Goal: Use online tool/utility: Utilize a website feature to perform a specific function

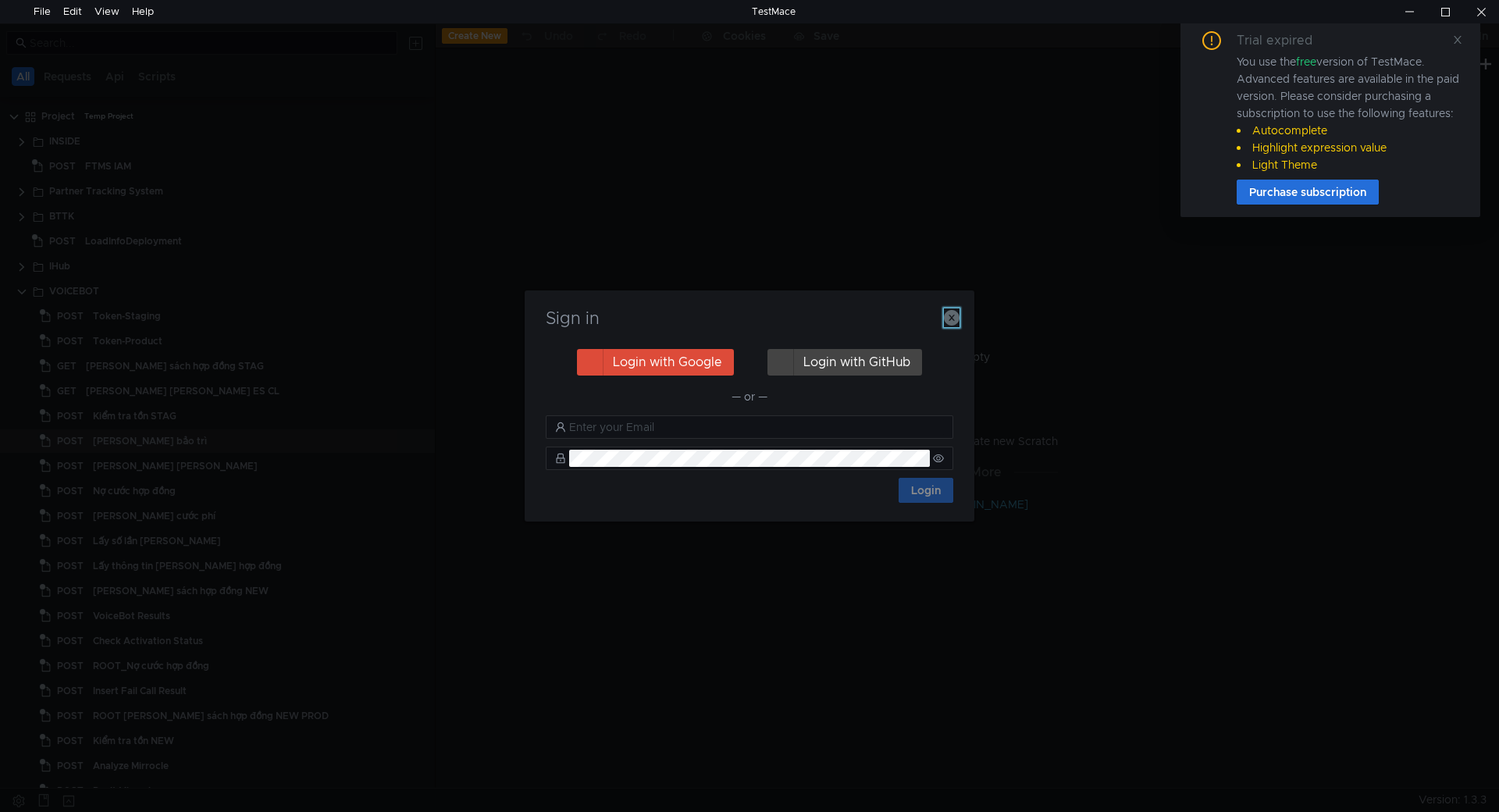
click at [946, 320] on icon "button" at bounding box center [951, 318] width 16 height 16
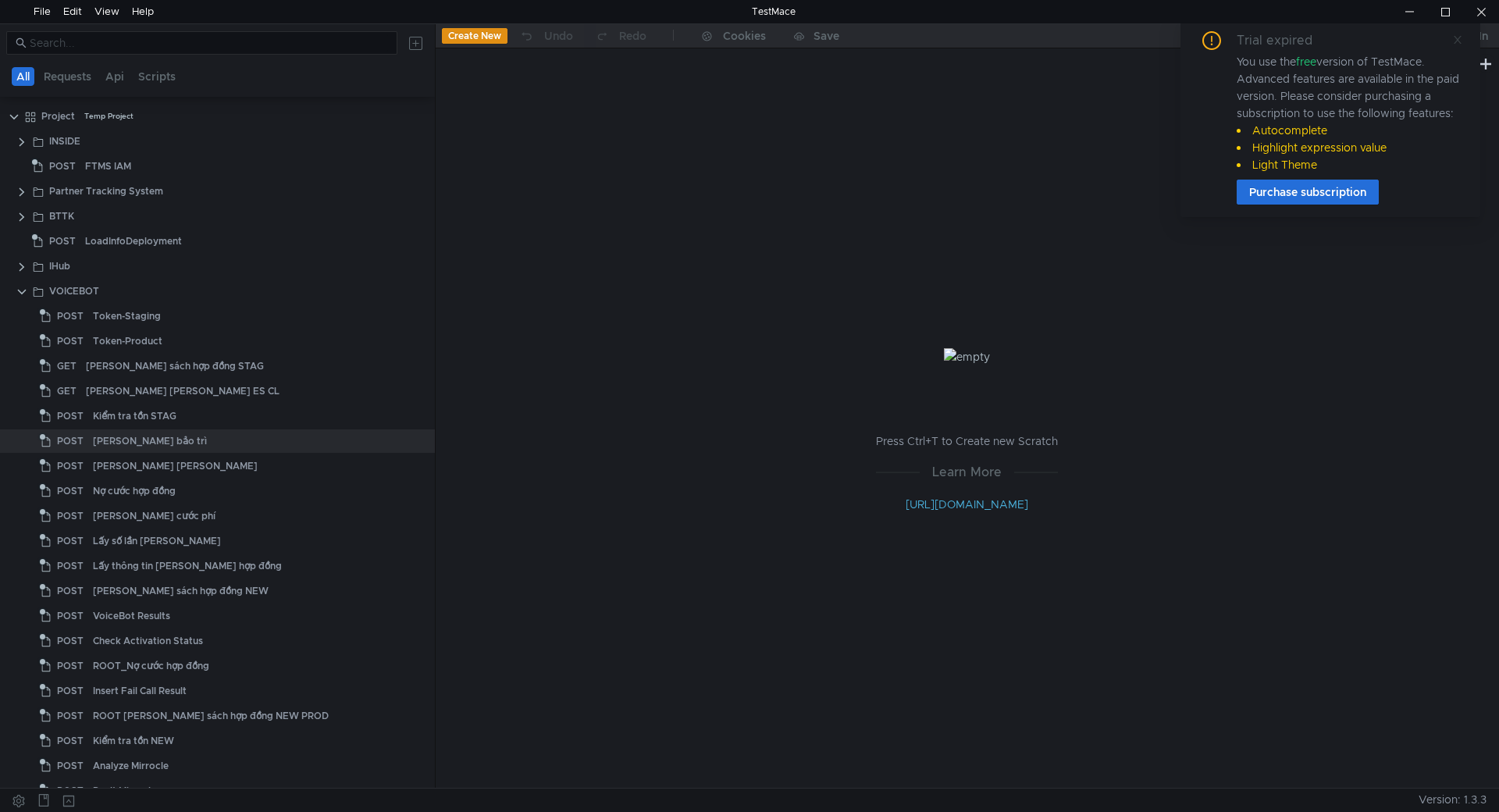
click at [1455, 43] on icon at bounding box center [1457, 39] width 7 height 7
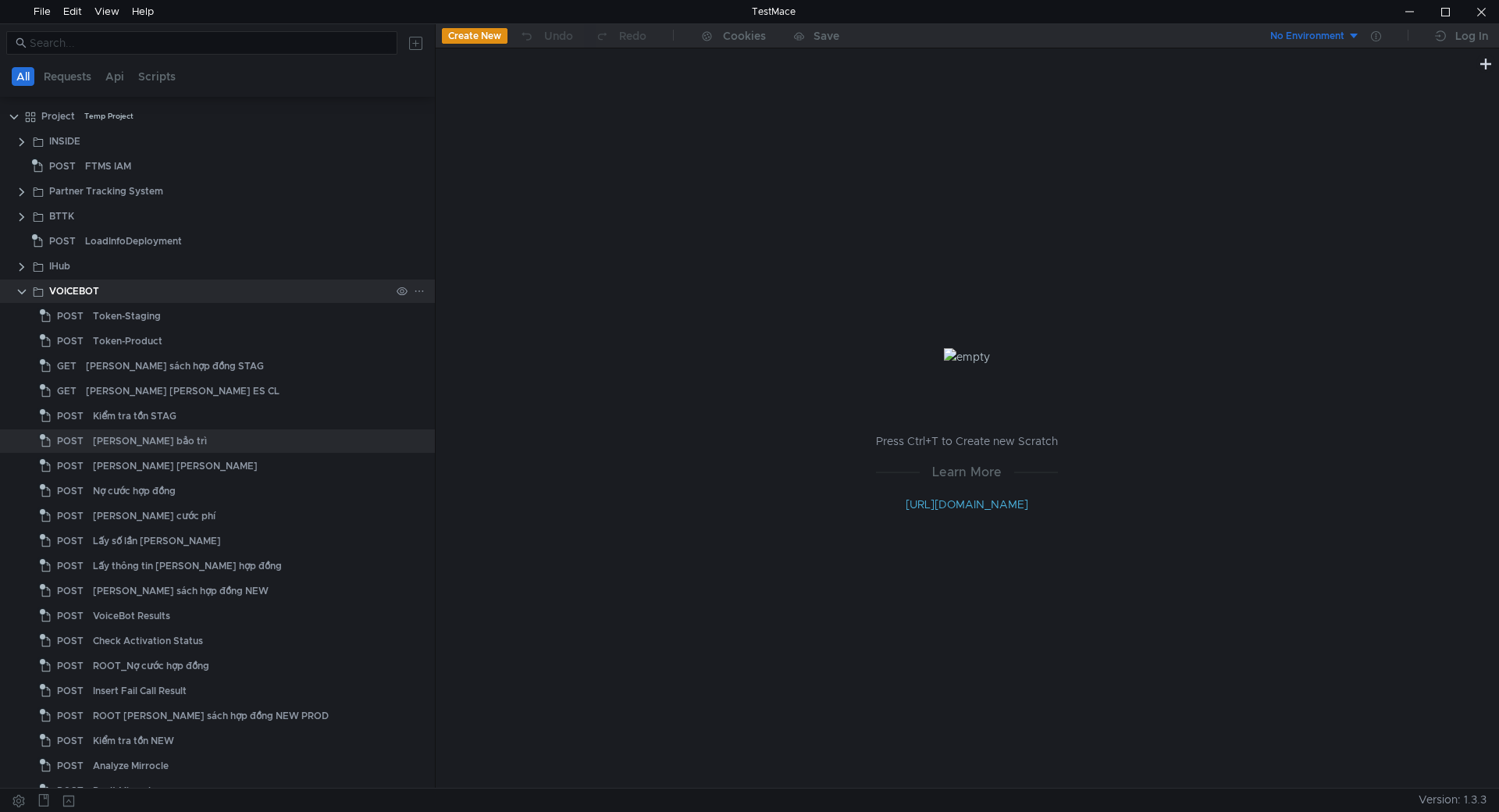
click at [27, 296] on clr-icon at bounding box center [22, 291] width 12 height 12
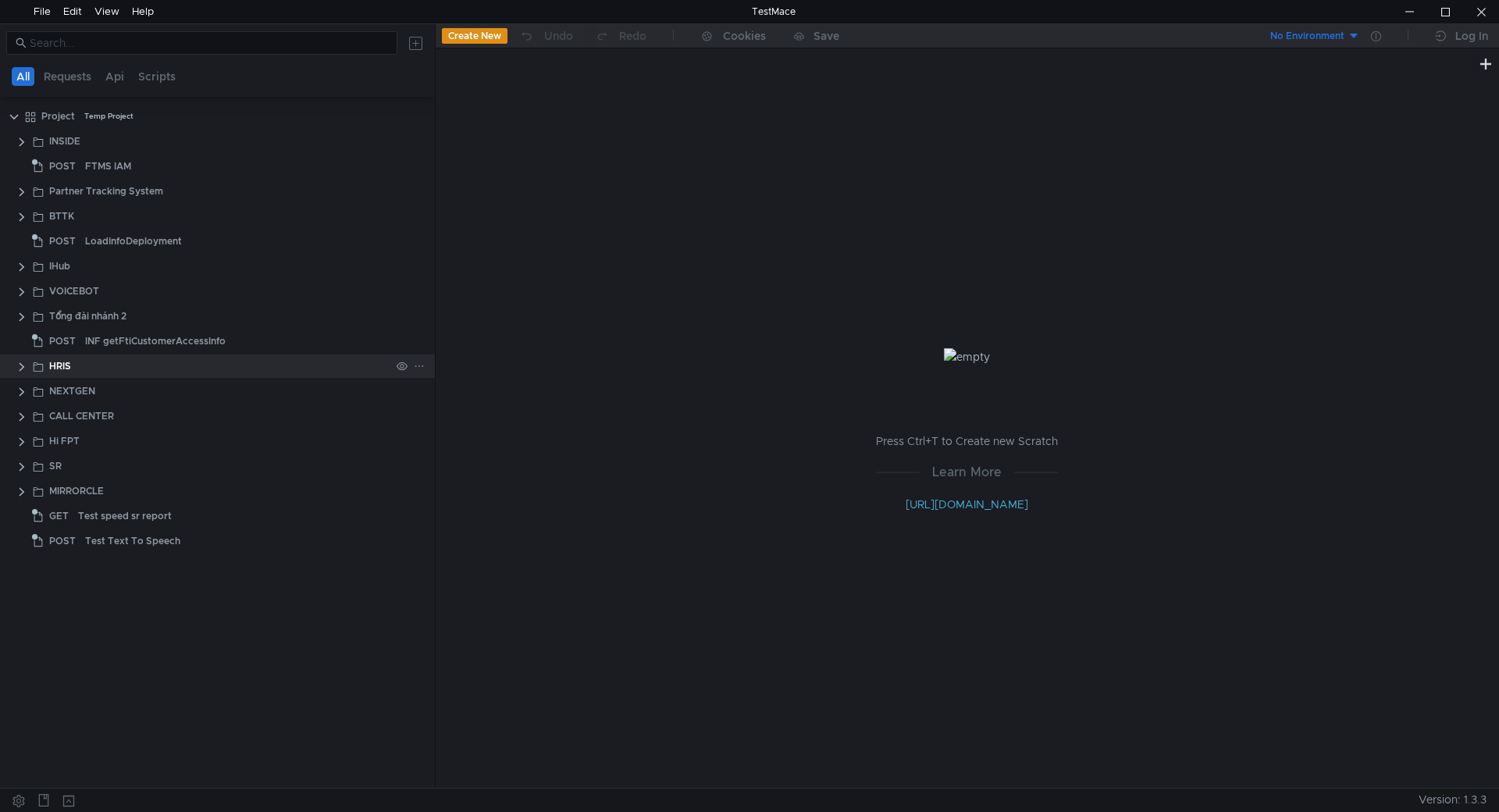
click at [88, 370] on div "HRIS" at bounding box center [219, 366] width 341 height 23
click at [17, 370] on clr-icon at bounding box center [22, 366] width 12 height 12
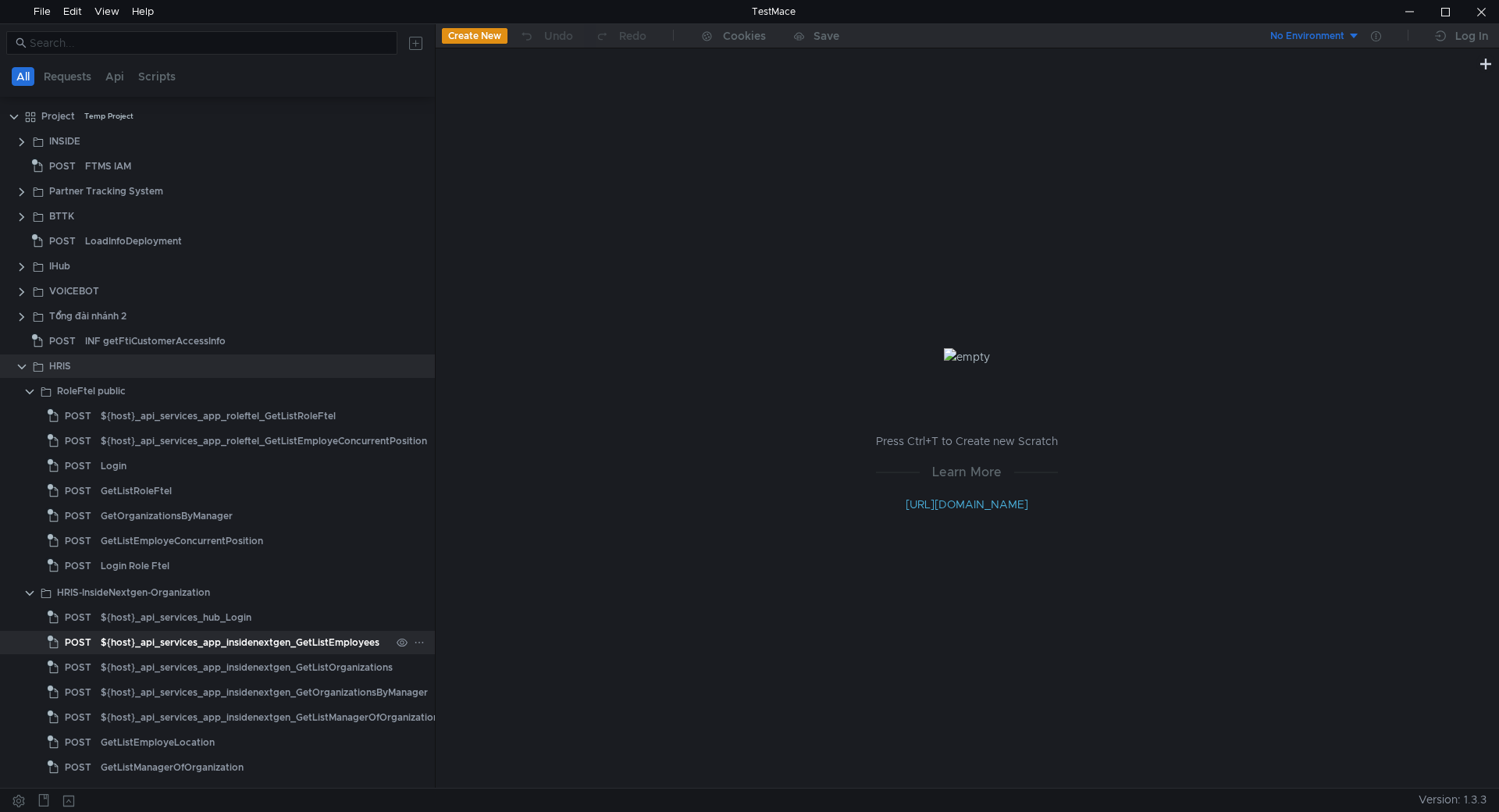
click at [223, 644] on div "${host}_api_services_app_insidenextgen_GetListEmployees" at bounding box center [240, 642] width 279 height 23
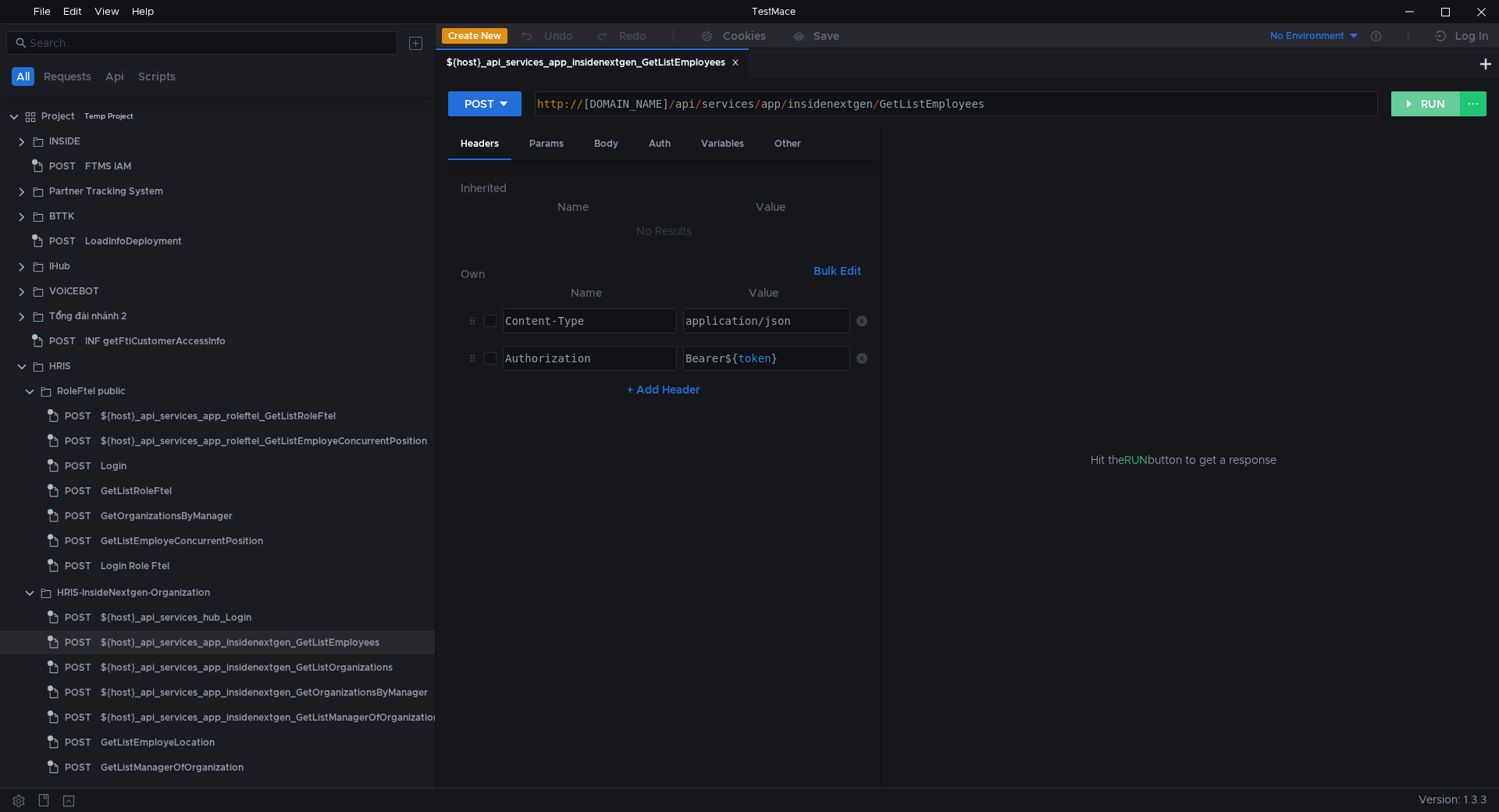
click at [1422, 106] on button "RUN" at bounding box center [1426, 103] width 69 height 25
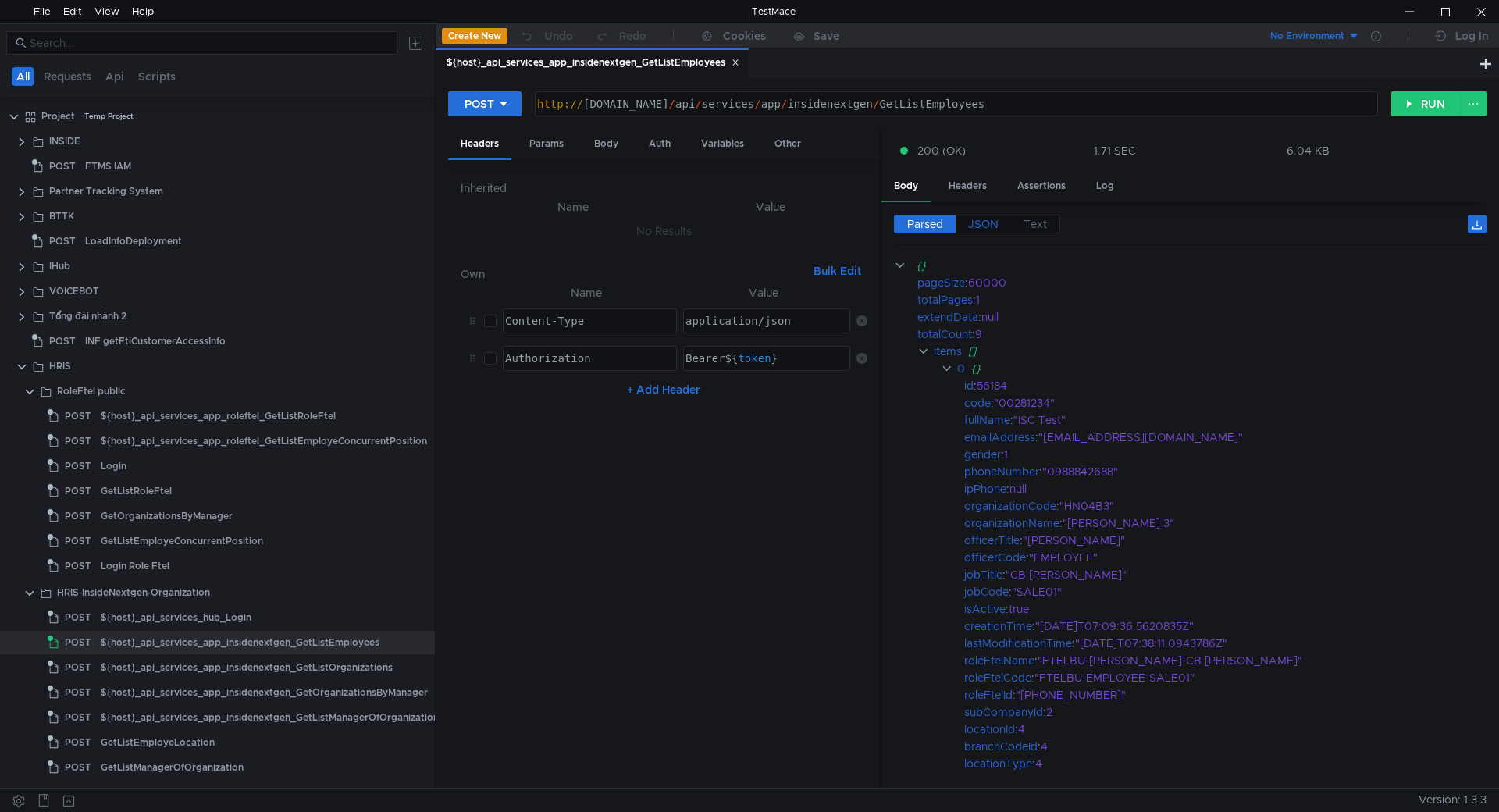
click at [979, 222] on span "JSON" at bounding box center [983, 223] width 31 height 14
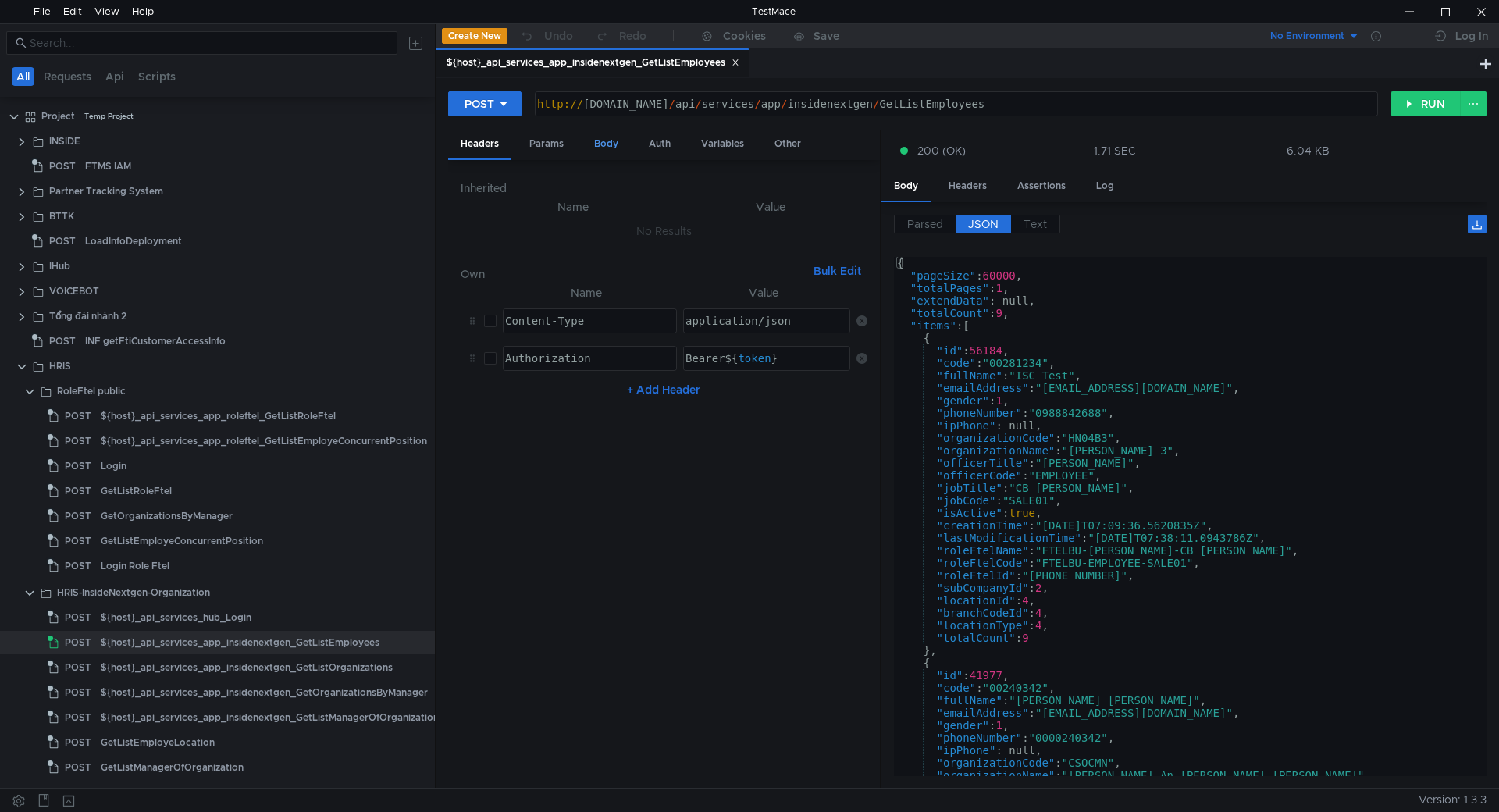
click at [605, 146] on div "Body" at bounding box center [606, 144] width 49 height 29
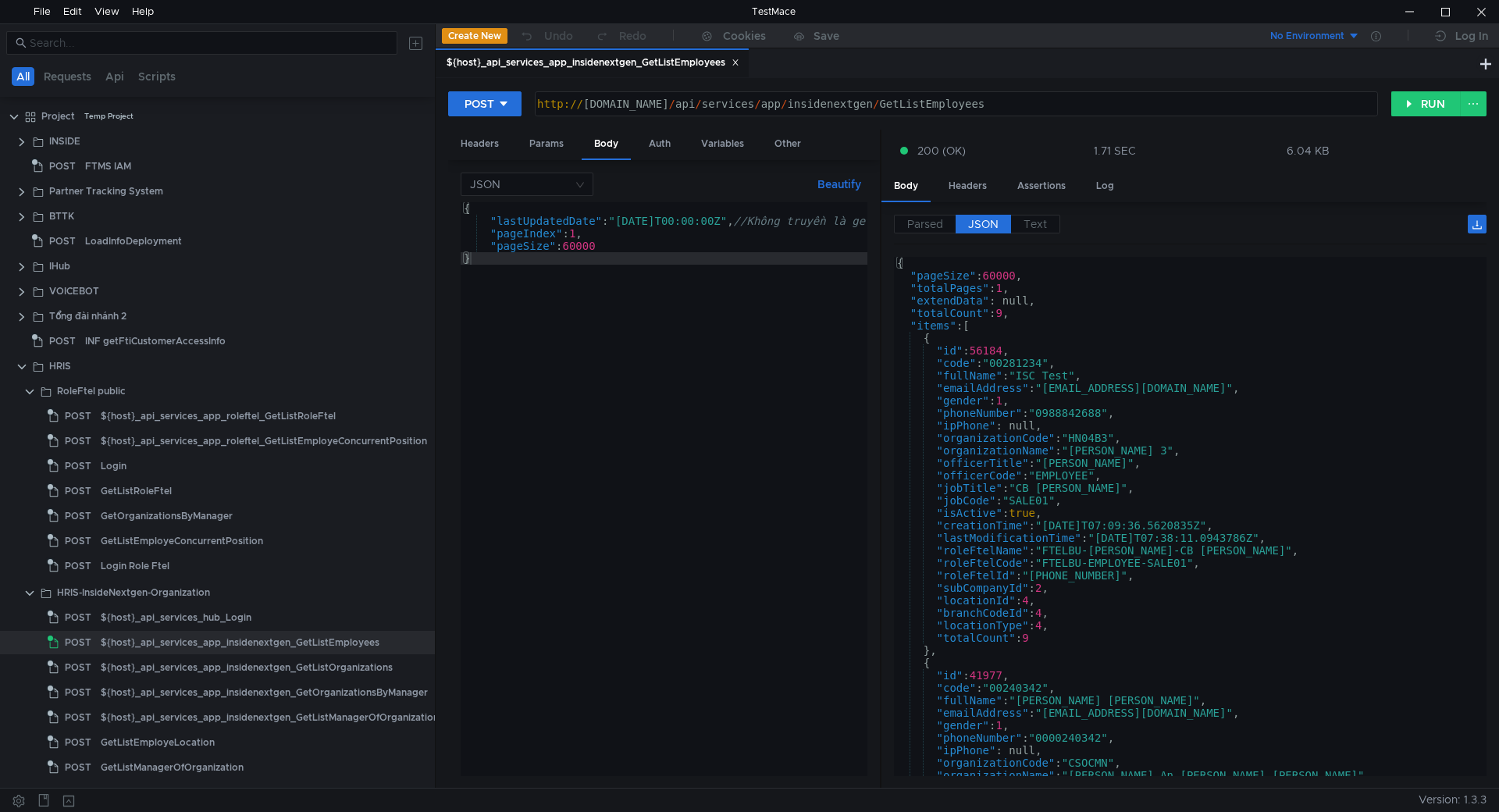
click at [641, 104] on div "http:// [DOMAIN_NAME] / api / services / app / insidenextgen / GetListEmployees" at bounding box center [955, 116] width 841 height 37
type textarea "[URL][DOMAIN_NAME]"
click at [611, 221] on div "{ "lastUpdatedDate" : "[DATE]T00:00:00Z" , //Không truyền là get all [PERSON_NA…" at bounding box center [792, 501] width 662 height 599
type textarea "//"lastUpdatedDate": "[DATE]T00:00:00Z", //Không truyền là get all [PERSON_NAME…"
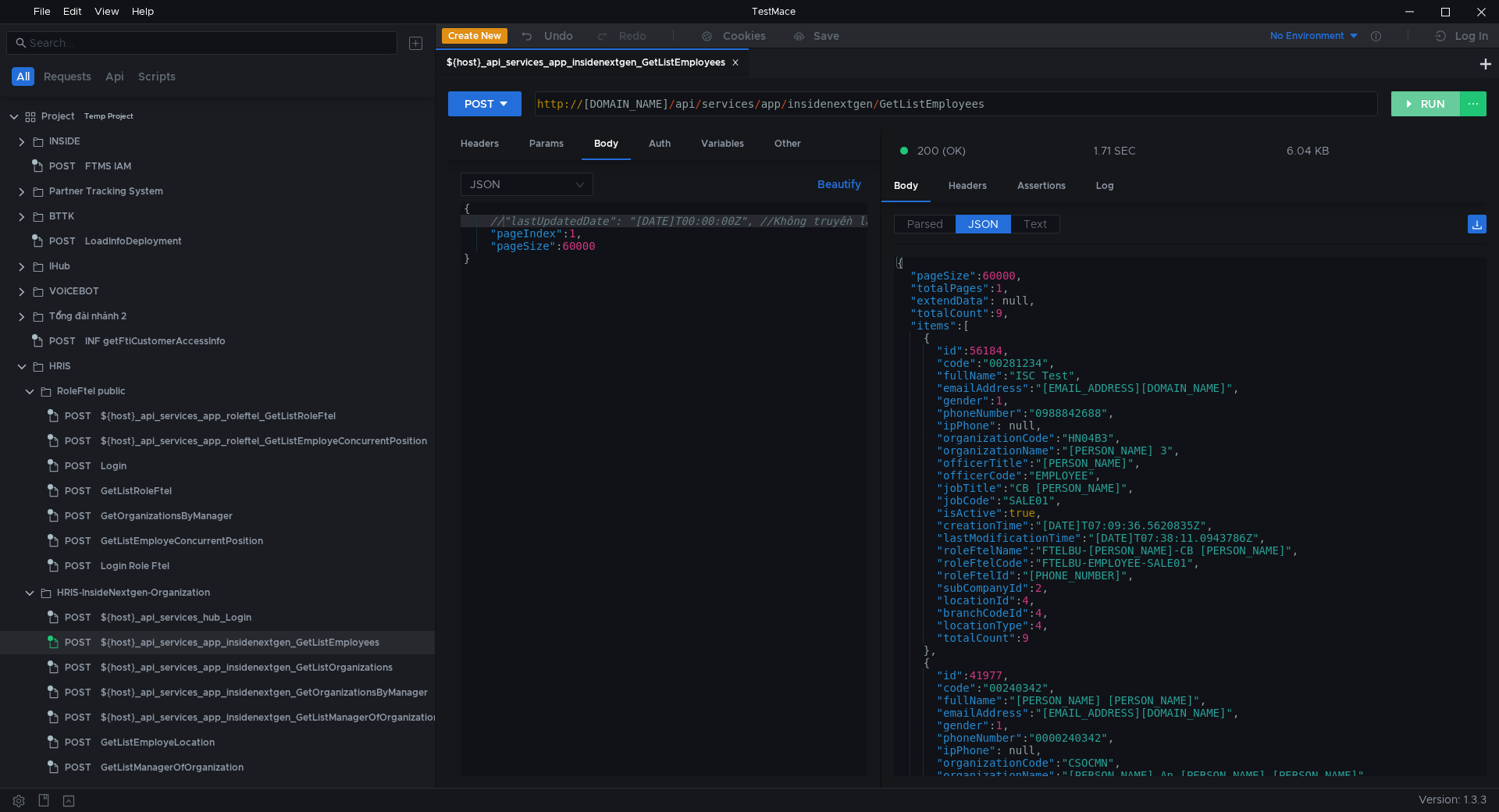
click at [1410, 94] on button "RUN" at bounding box center [1426, 103] width 69 height 25
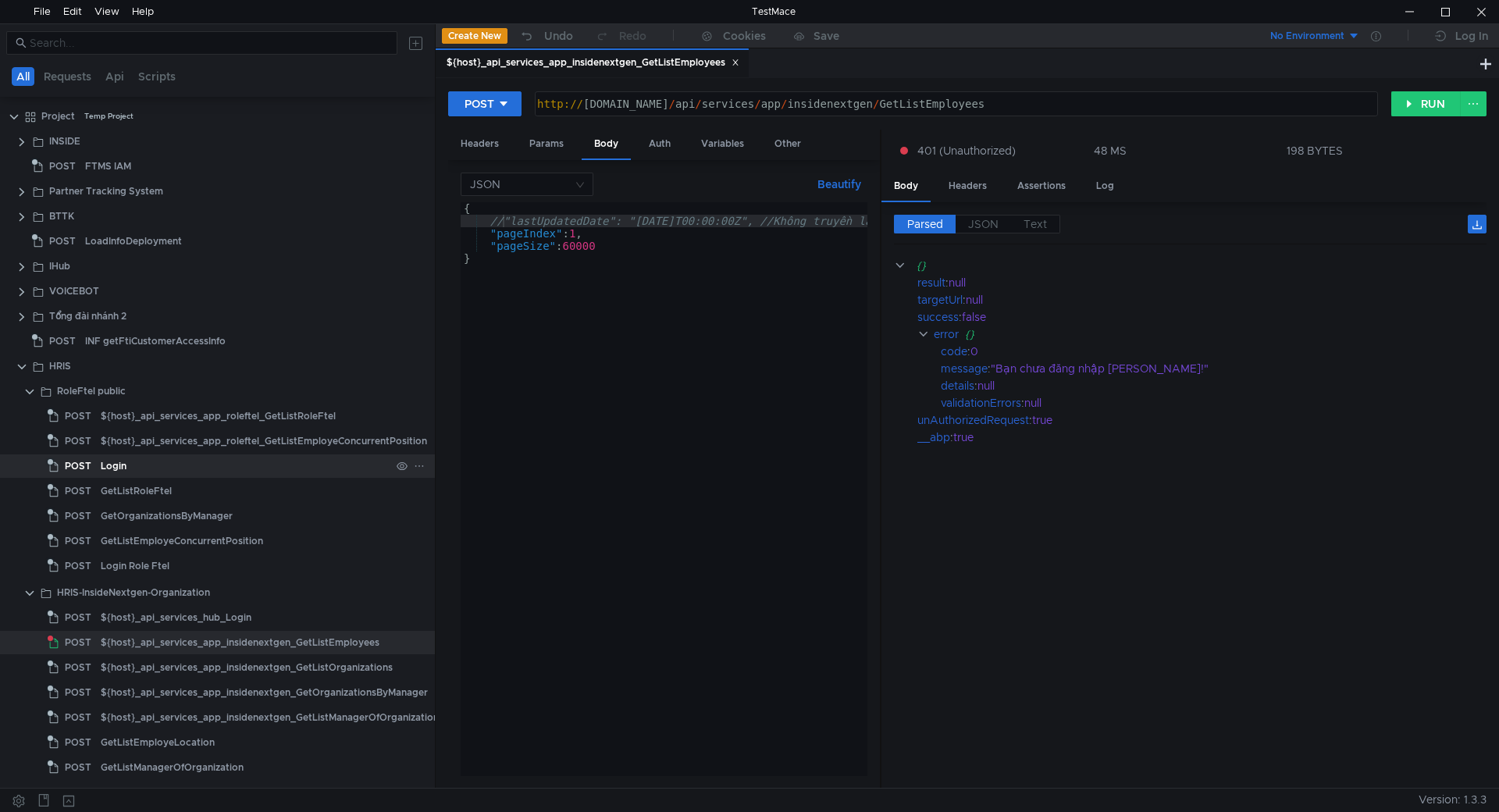
click at [194, 464] on div "Login" at bounding box center [246, 466] width 290 height 23
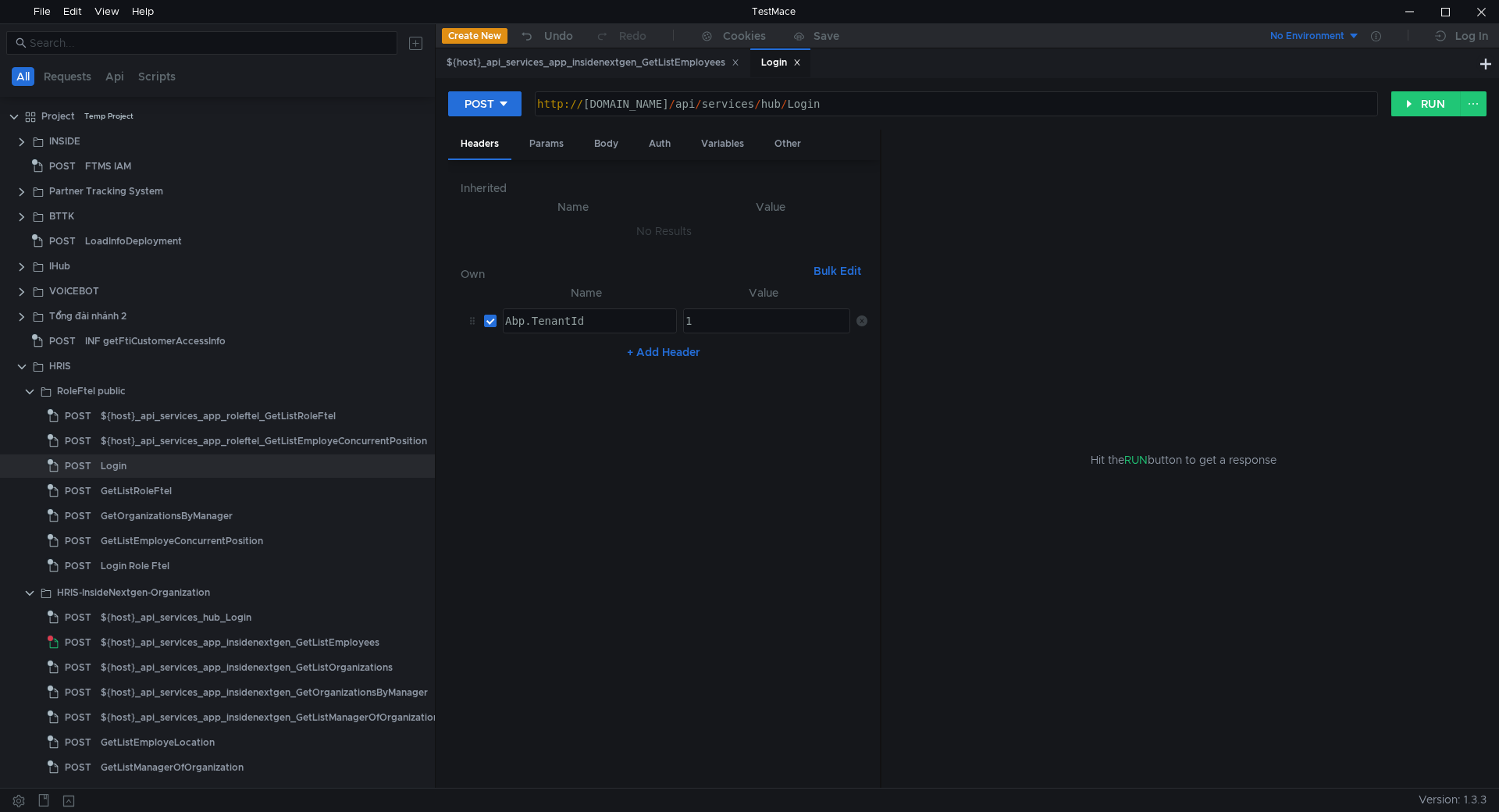
click at [640, 106] on div "http:// [DOMAIN_NAME] / api / services / hub / Login" at bounding box center [955, 116] width 841 height 37
type textarea "[URL][DOMAIN_NAME]"
click at [1410, 105] on button "RUN" at bounding box center [1426, 103] width 69 height 25
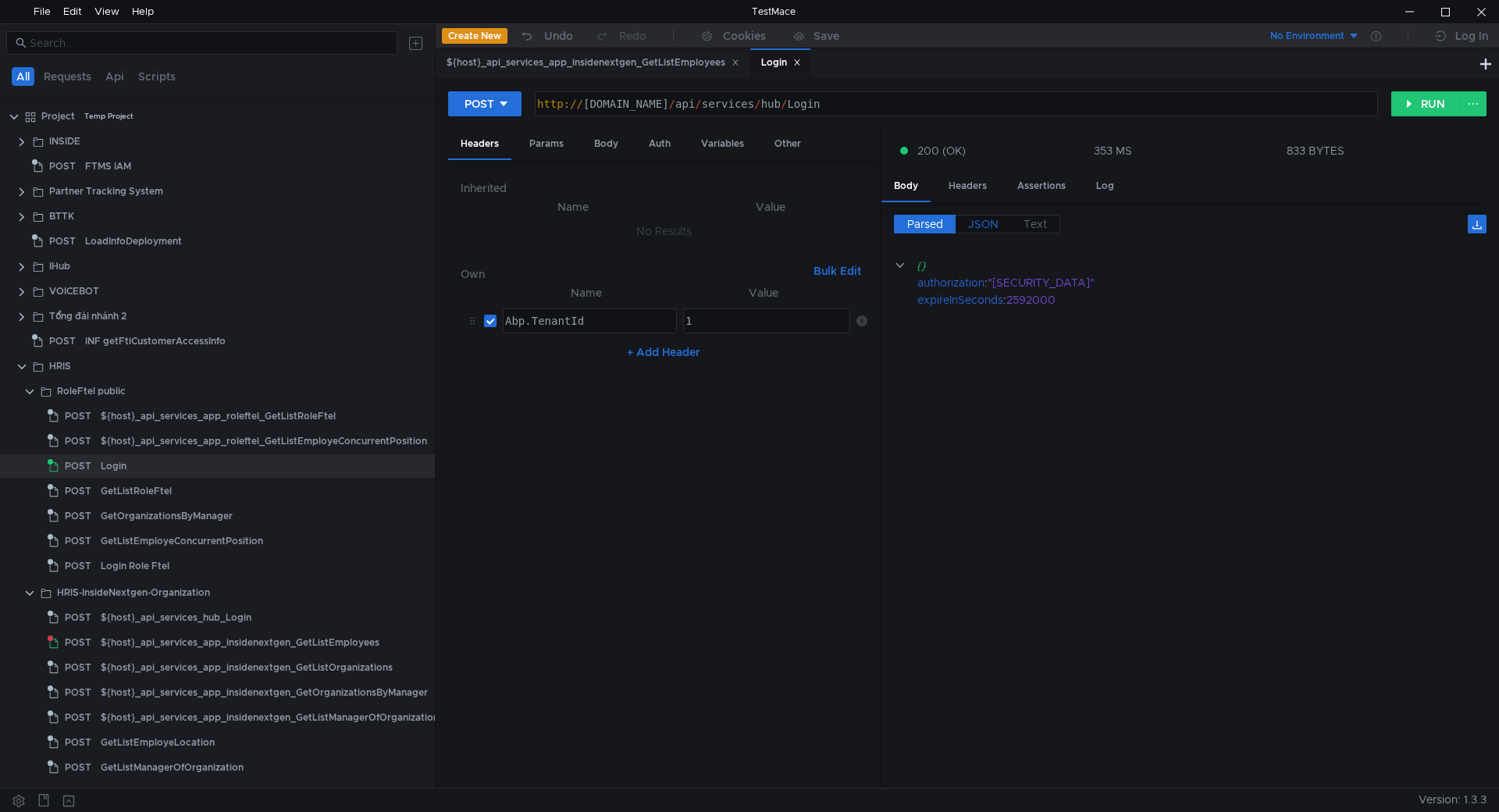
click at [967, 220] on label "JSON" at bounding box center [983, 224] width 55 height 19
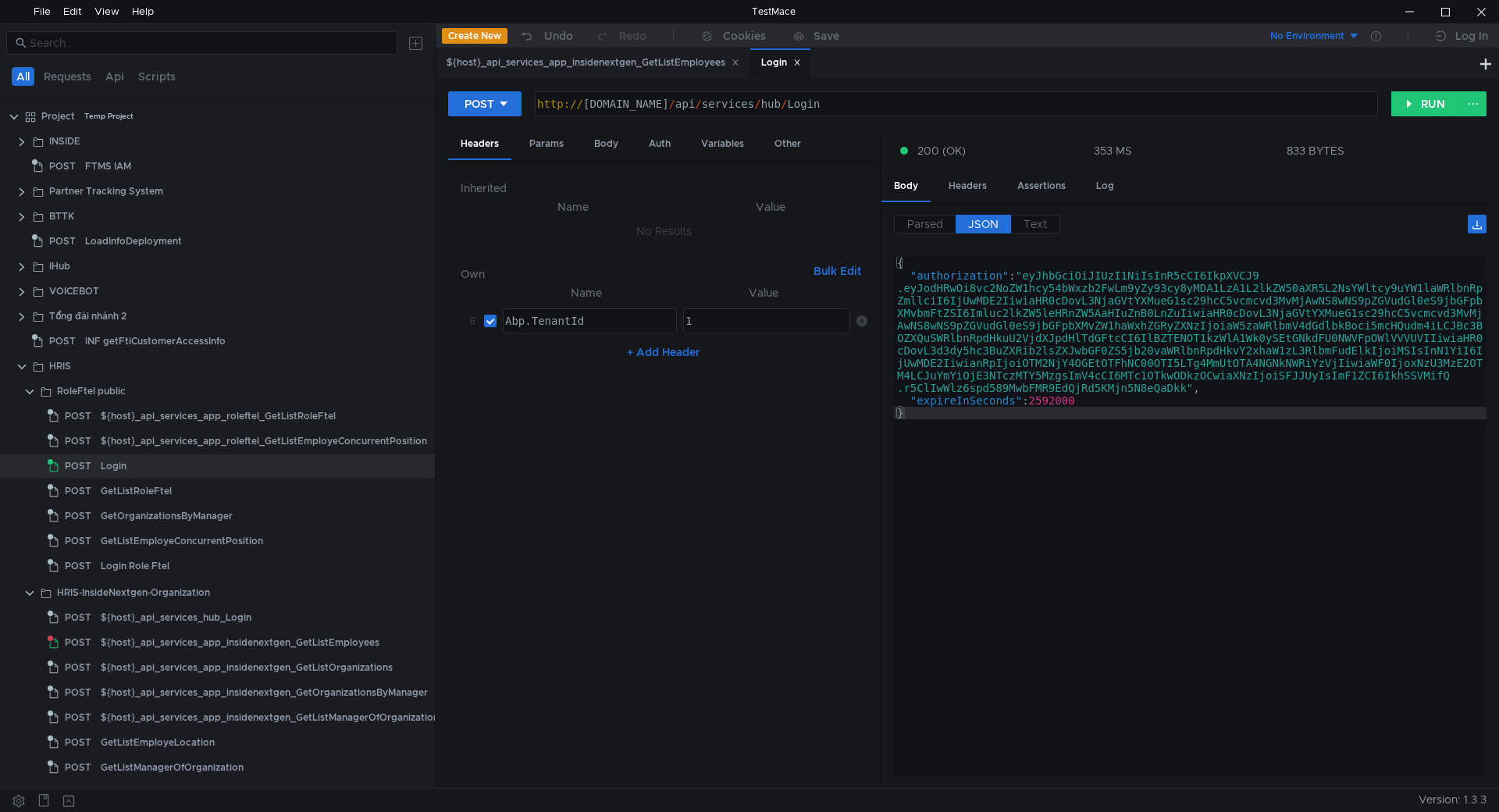
type textarea ""authorization": "eyJhbGciOiJIUzI1NiIsInR5cCI6IkpXVCJ9.eyJodHRwOi8vc2NoZW1hcy54…"
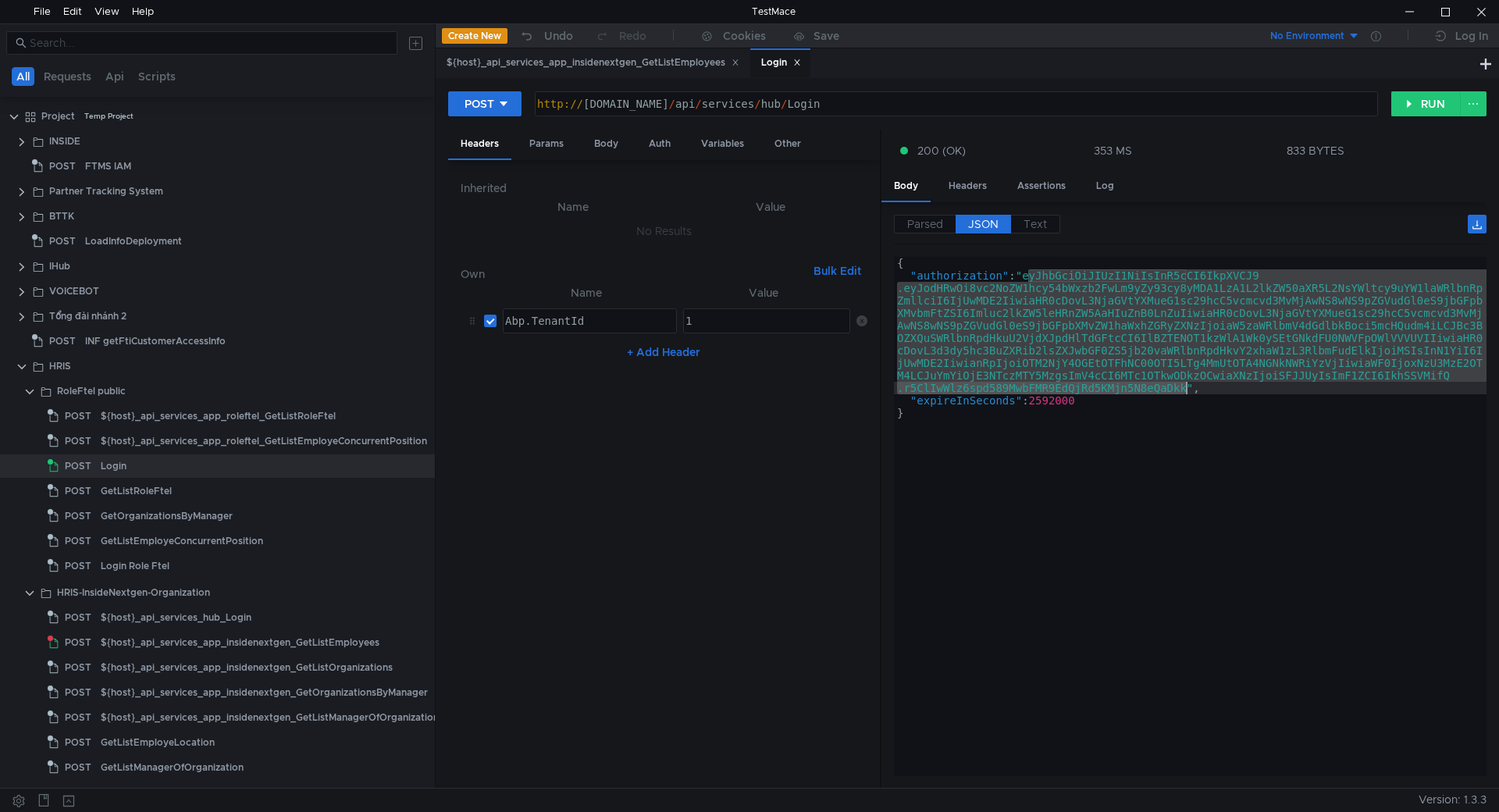
drag, startPoint x: 1026, startPoint y: 275, endPoint x: 1171, endPoint y: 375, distance: 176.1
click at [1186, 390] on div "{ "authorization" : "eyJhbGciOiJIUzI1NiIsInR5cCI6IkpXVCJ9 .eyJodHRwOi8vc2NoZW1h…" at bounding box center [1190, 529] width 592 height 544
click at [644, 71] on div "${host}_api_services_app_insidenextgen_GetListEmployees" at bounding box center [593, 63] width 293 height 17
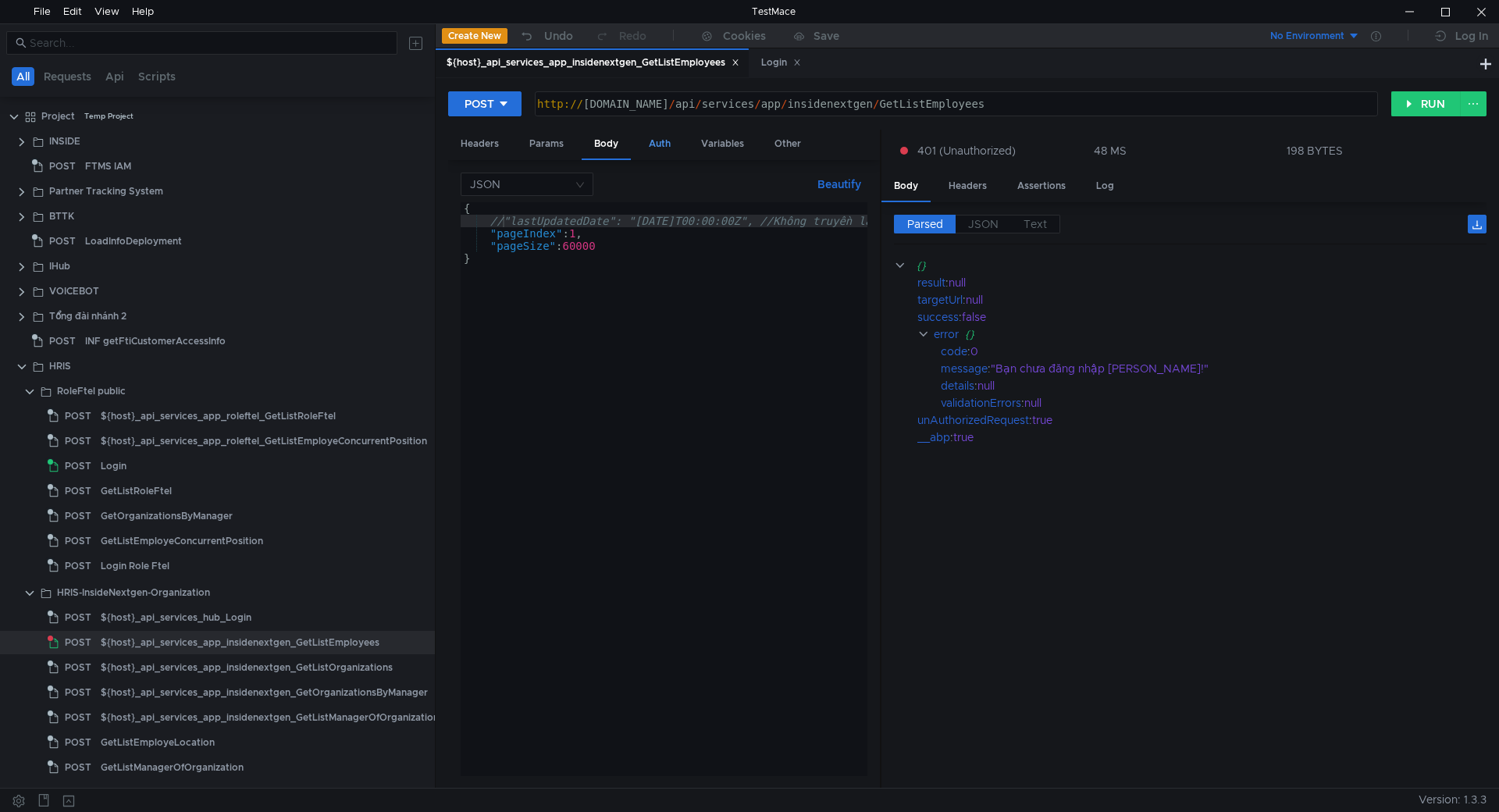
click at [666, 140] on div "Auth" at bounding box center [659, 144] width 47 height 29
type textarea "eyJhbGciOiJIUzI1NiIsInR5cCI6IkpXVCJ9.eyJodHRwOi8vc2NoZW1hcy54bWxzb2FwLm9yZy93cy…"
click at [591, 143] on div "Body" at bounding box center [606, 144] width 49 height 29
click at [1412, 104] on button "RUN" at bounding box center [1426, 103] width 69 height 25
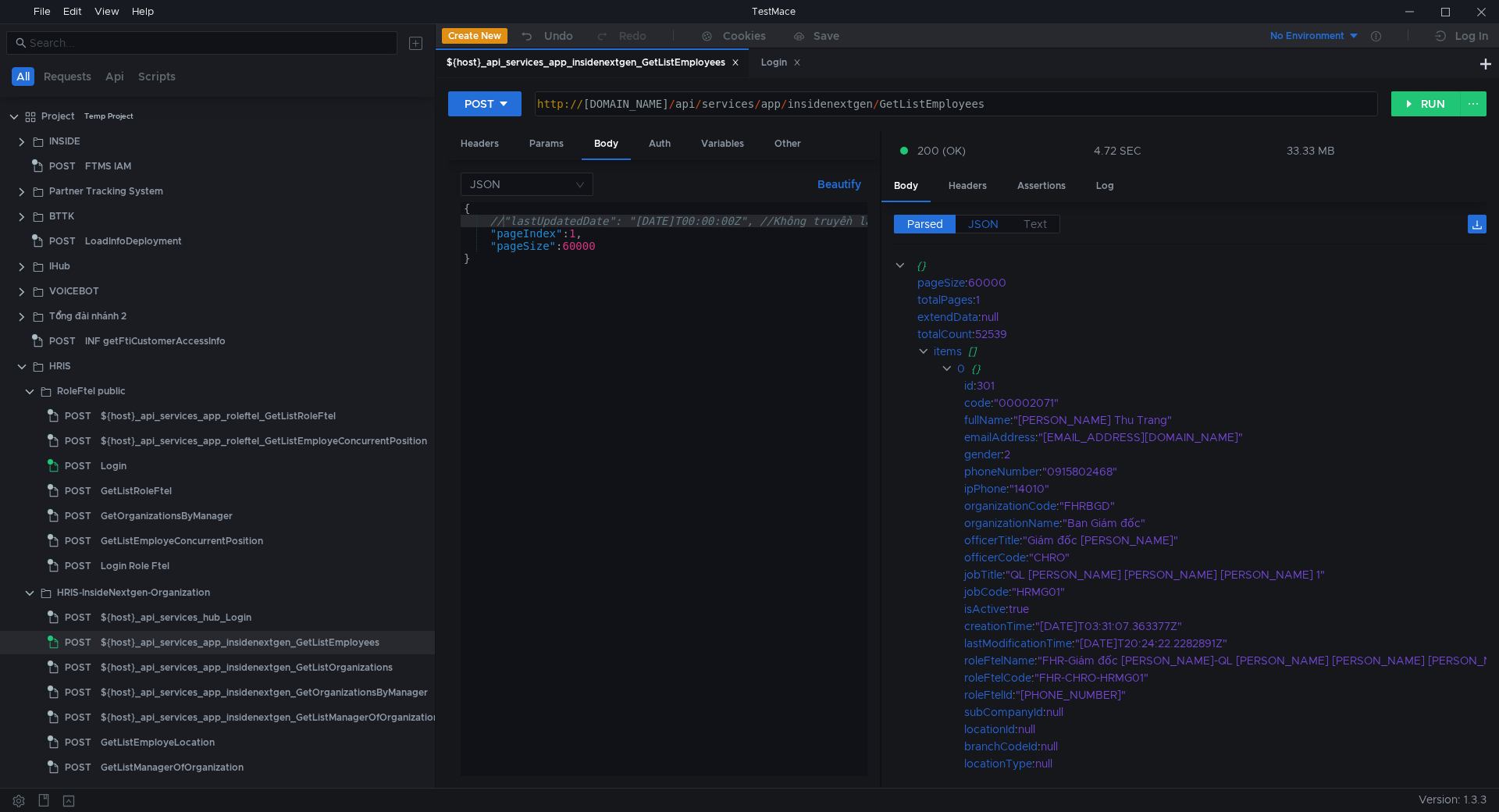
drag, startPoint x: 972, startPoint y: 219, endPoint x: 1081, endPoint y: 201, distance: 110.5
click at [972, 219] on span "JSON" at bounding box center [983, 223] width 31 height 14
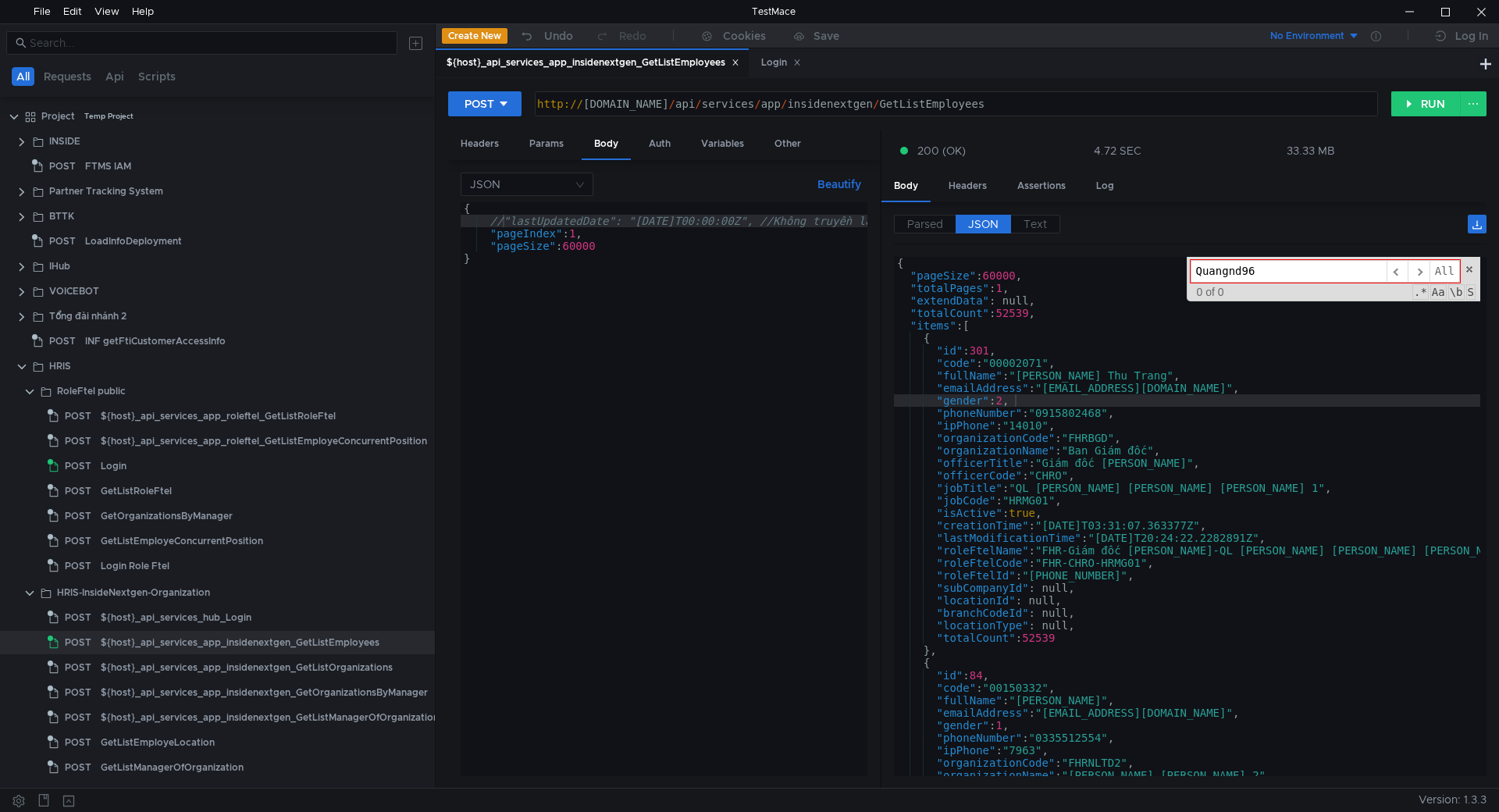
type input "Quangnd96"
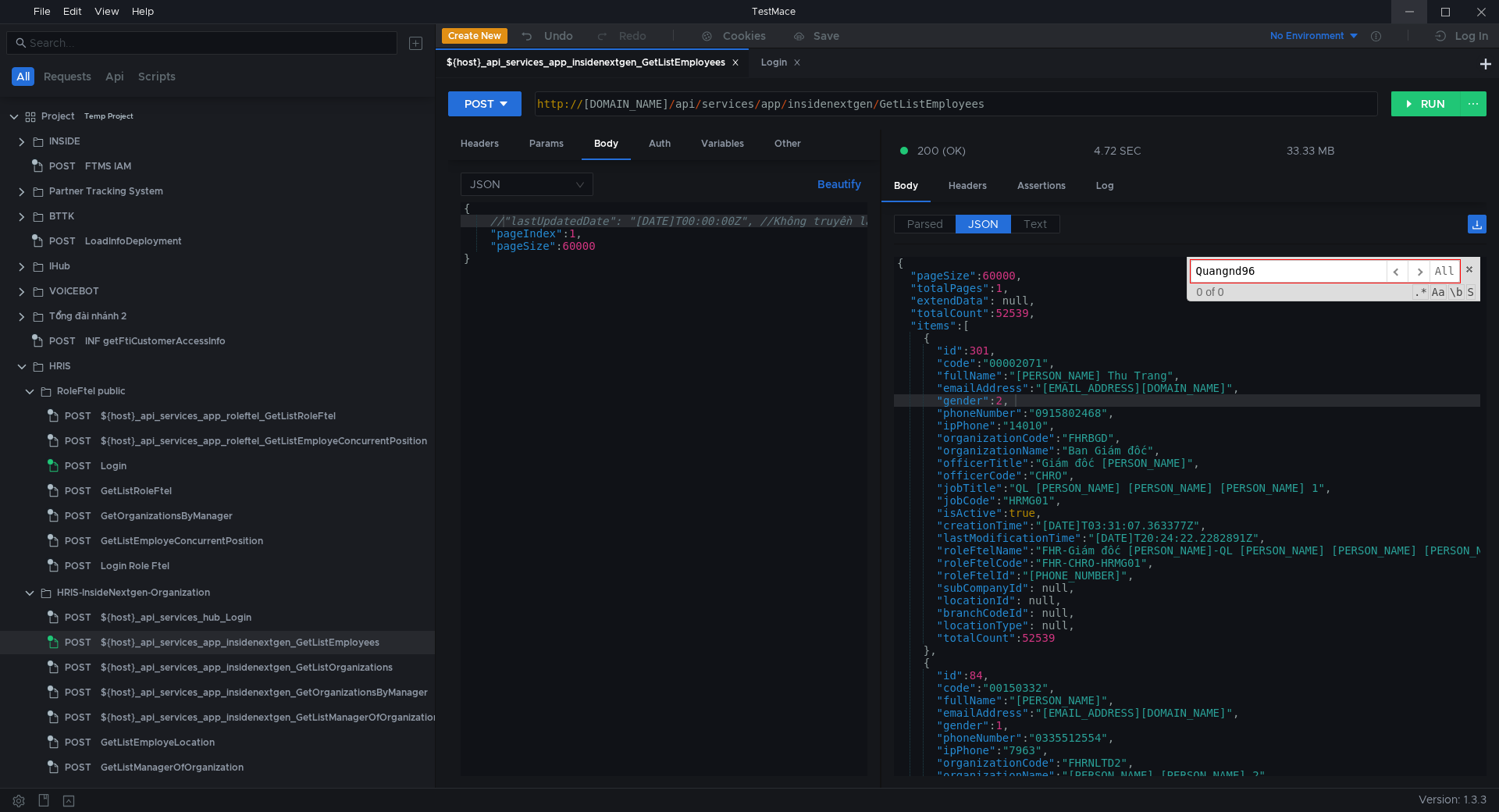
click at [1391, 12] on div at bounding box center [1409, 12] width 36 height 23
